Goal: Task Accomplishment & Management: Use online tool/utility

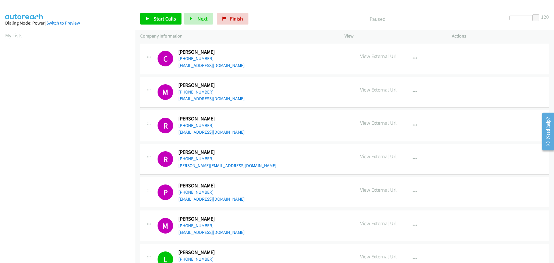
scroll to position [61, 0]
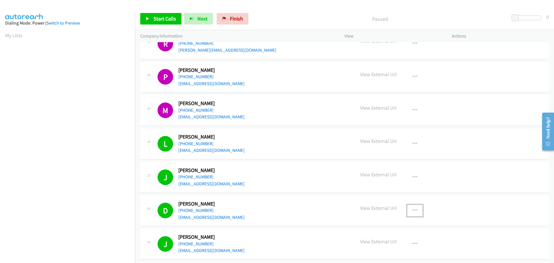
click at [413, 209] on icon "button" at bounding box center [415, 210] width 5 height 5
click at [383, 250] on link "Remove from list" at bounding box center [384, 248] width 77 height 12
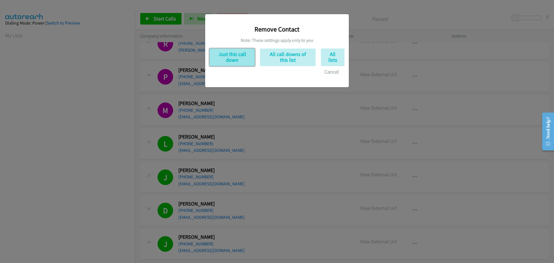
click at [239, 58] on button "Just this call down" at bounding box center [231, 57] width 45 height 18
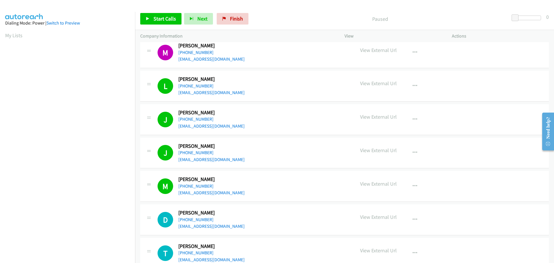
scroll to position [231, 0]
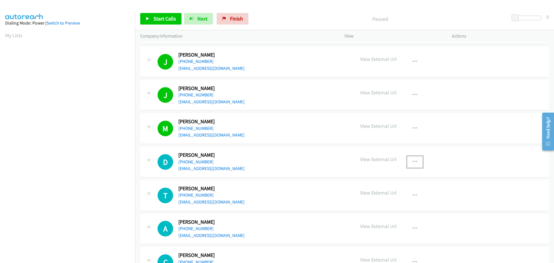
click at [416, 158] on button "button" at bounding box center [415, 162] width 16 height 12
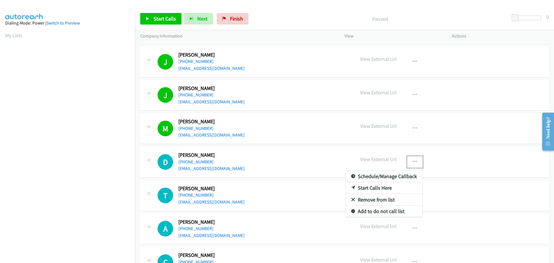
click at [374, 186] on link "Start Calls Here" at bounding box center [384, 188] width 77 height 12
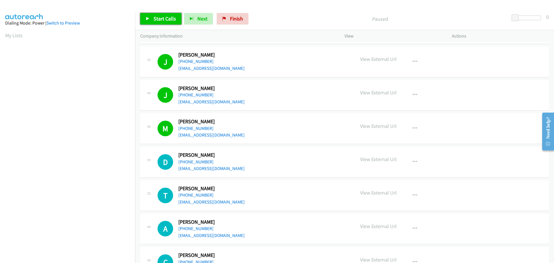
click at [166, 17] on span "Start Calls" at bounding box center [165, 18] width 23 height 7
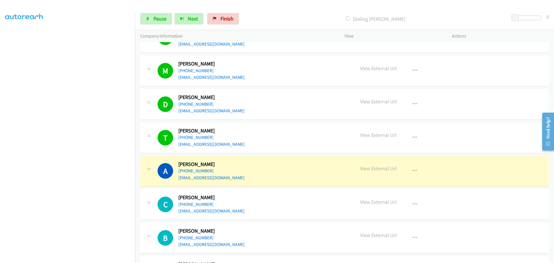
scroll to position [317, 0]
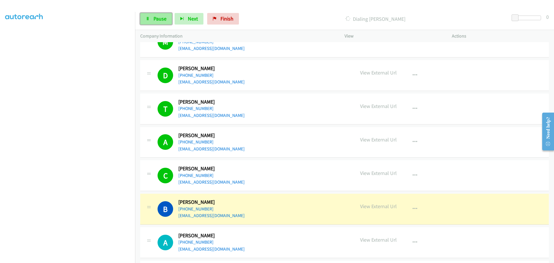
click at [155, 20] on span "Pause" at bounding box center [160, 18] width 13 height 7
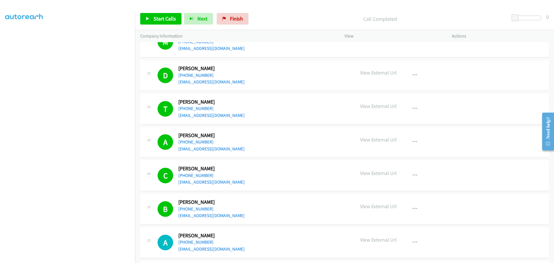
scroll to position [404, 0]
